Goal: Communication & Community: Answer question/provide support

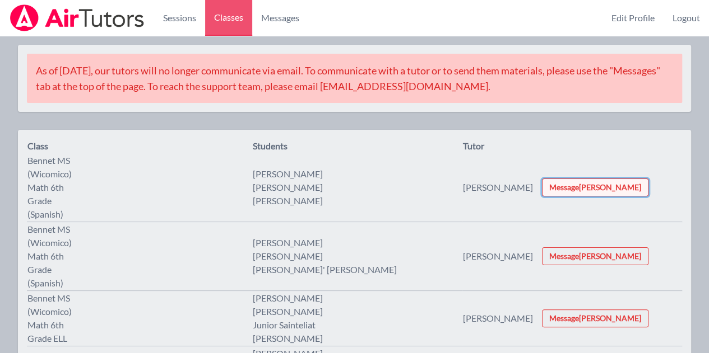
click at [581, 183] on button "Message [PERSON_NAME]" at bounding box center [595, 188] width 106 height 18
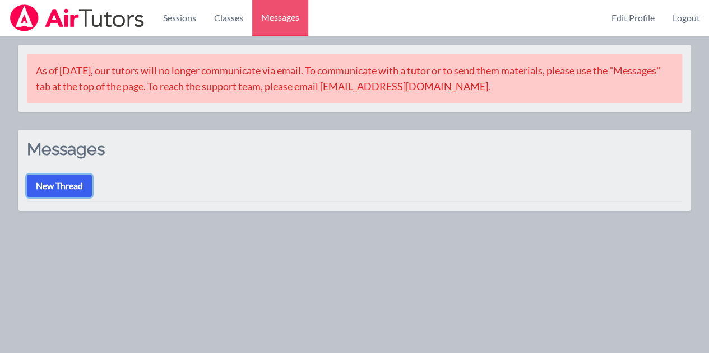
click at [74, 183] on button "New Thread" at bounding box center [59, 186] width 65 height 22
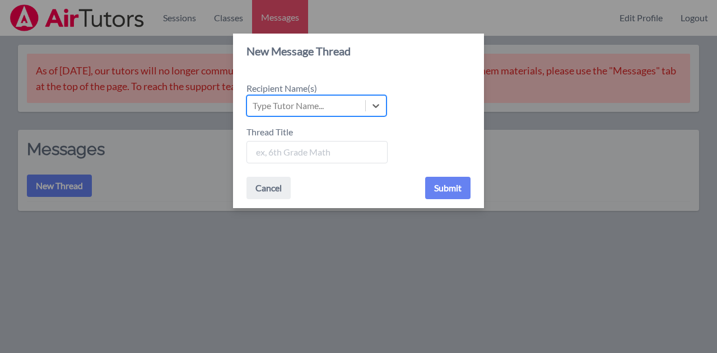
click at [320, 106] on div "Type Tutor Name..." at bounding box center [288, 105] width 71 height 13
click at [254, 106] on input "Recipient Name(s) Select is focused ,type to refine list, press Down to open th…" at bounding box center [253, 105] width 1 height 13
click at [320, 106] on div "Type Tutor Name..." at bounding box center [288, 105] width 71 height 13
click at [254, 106] on input "Recipient Name(s) Select is focused ,type to refine list, press Down to open th…" at bounding box center [253, 105] width 1 height 13
click at [136, 146] on div "New Message Thread Recipient Name(s) Select is focused ,type to refine list, pr…" at bounding box center [358, 176] width 717 height 353
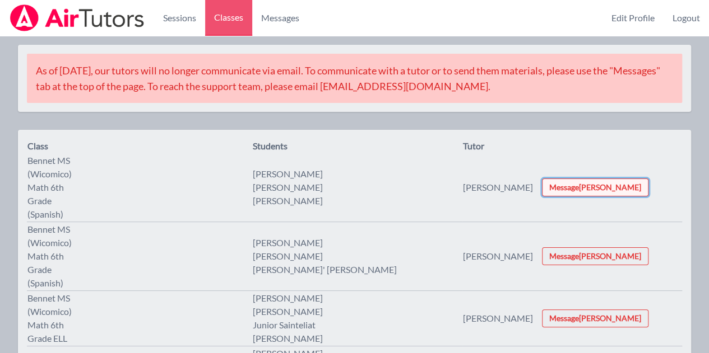
click at [553, 185] on button "Message [PERSON_NAME]" at bounding box center [595, 188] width 106 height 18
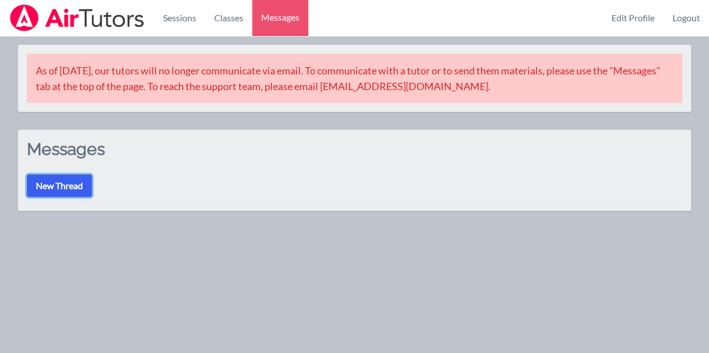
click at [40, 186] on button "New Thread" at bounding box center [59, 186] width 65 height 22
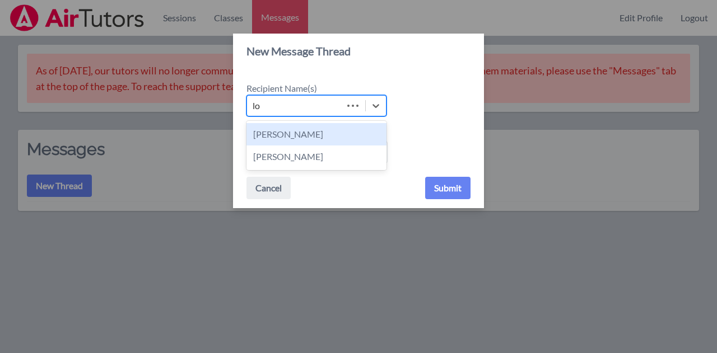
type input "lor"
click at [297, 139] on div "[PERSON_NAME]" at bounding box center [316, 134] width 140 height 22
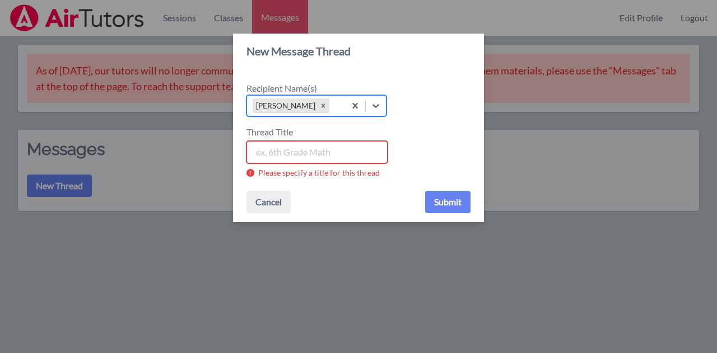
click at [295, 154] on input "Thread Title" at bounding box center [316, 152] width 141 height 22
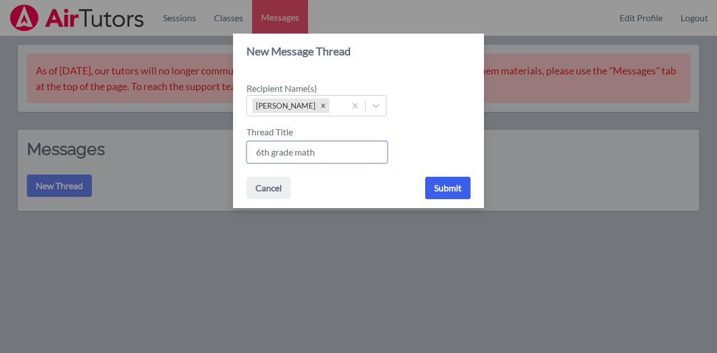
type input "6th grade math"
click at [454, 183] on button "Submit" at bounding box center [447, 188] width 45 height 22
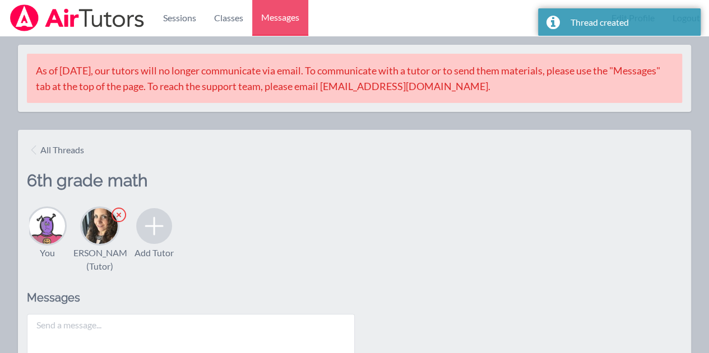
scroll to position [112, 0]
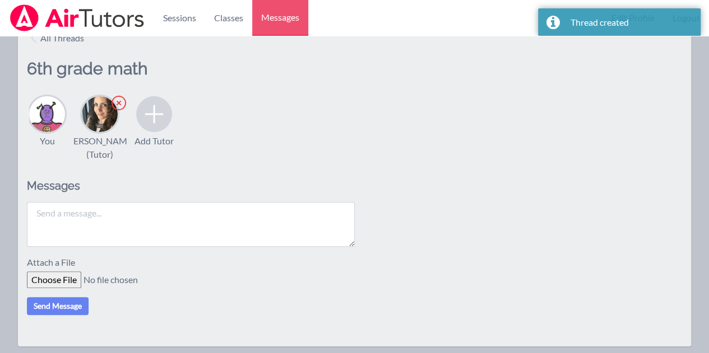
click at [138, 236] on textarea at bounding box center [191, 224] width 328 height 45
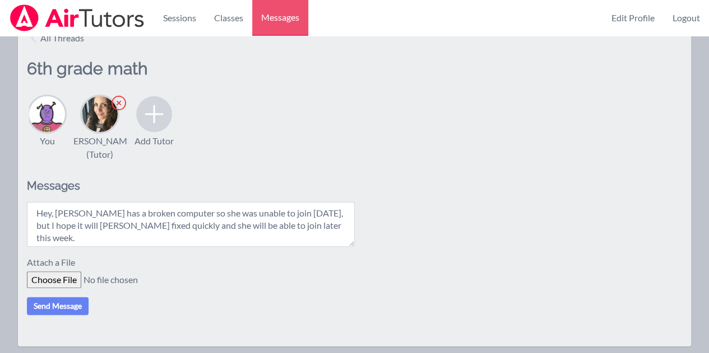
click at [64, 242] on textarea "Hey, [PERSON_NAME] has a broken computer so she was unable to join [DATE], but …" at bounding box center [191, 224] width 328 height 45
type textarea "Hey, [PERSON_NAME] has a broken computer so she was unable to join [DATE], but …"
click at [50, 315] on button "Send Message" at bounding box center [58, 306] width 62 height 18
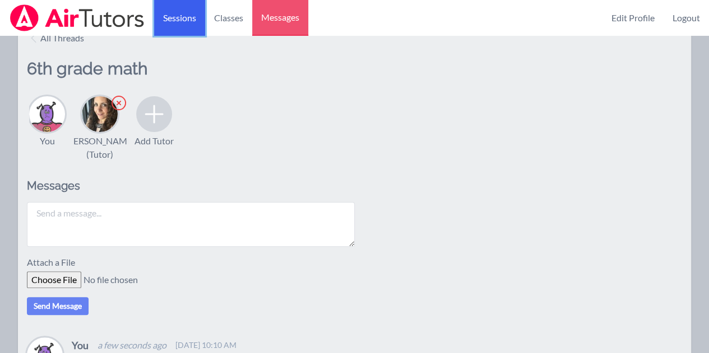
drag, startPoint x: 170, startPoint y: 24, endPoint x: 177, endPoint y: 23, distance: 6.7
click at [170, 23] on link "Sessions" at bounding box center [179, 18] width 51 height 36
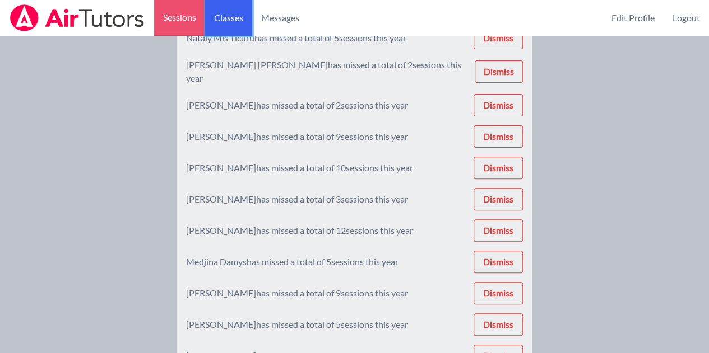
click at [221, 16] on link "Classes" at bounding box center [228, 18] width 47 height 36
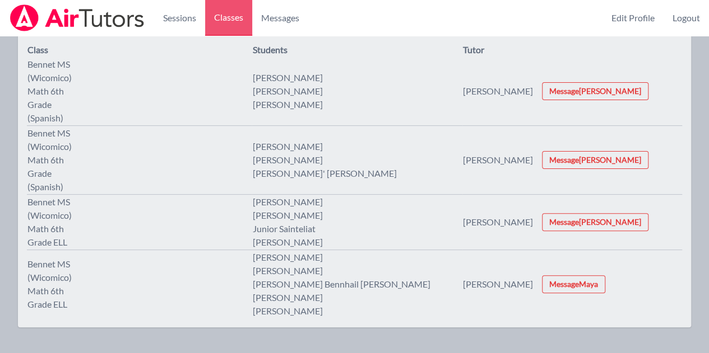
scroll to position [40, 0]
